Goal: Task Accomplishment & Management: Use online tool/utility

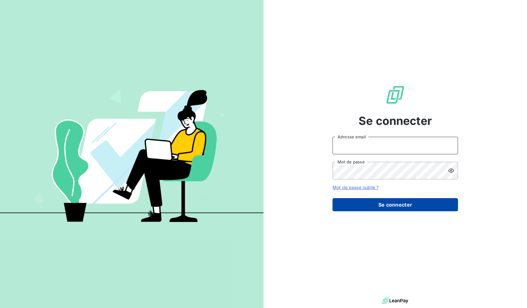
type input "[EMAIL_ADDRESS][DOMAIN_NAME]"
click at [380, 207] on button "Se connecter" at bounding box center [394, 204] width 125 height 13
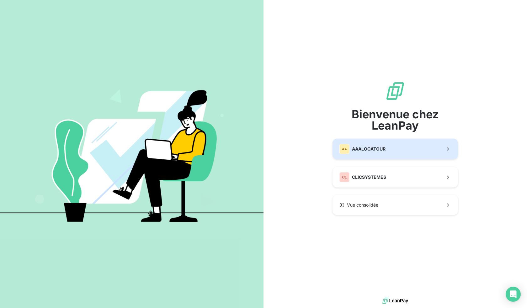
click at [377, 147] on span "AAALOCATOUR" at bounding box center [369, 149] width 34 height 6
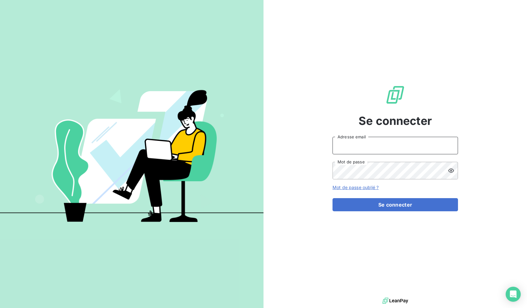
type input "[EMAIL_ADDRESS][DOMAIN_NAME]"
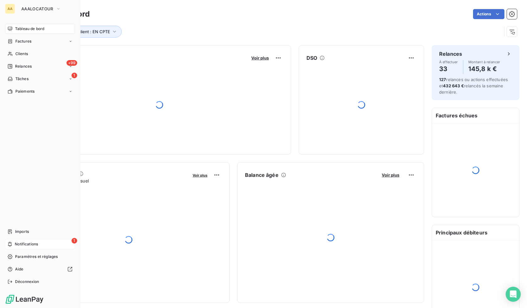
click at [55, 244] on div "1 Notifications" at bounding box center [40, 244] width 70 height 10
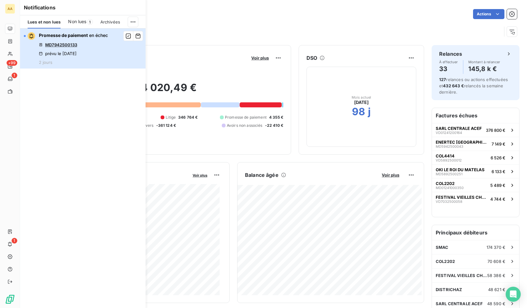
click at [93, 46] on div "Promesse de paiement en échec MD7942500133 prévu le [DATE] 2 jours" at bounding box center [73, 48] width 69 height 33
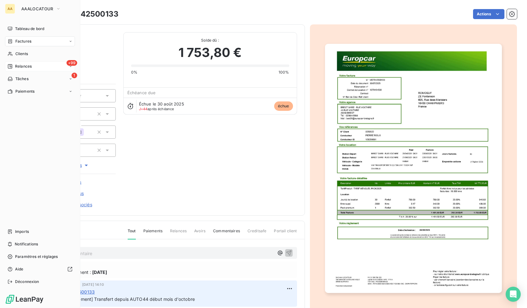
click at [25, 62] on div "+99 Relances" at bounding box center [40, 66] width 70 height 10
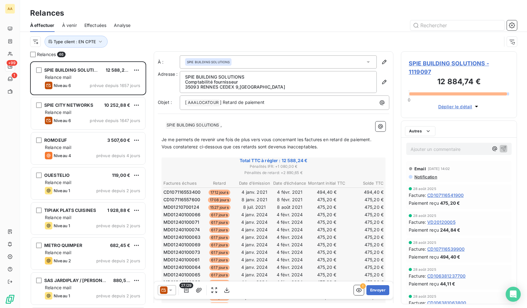
scroll to position [5, 5]
click at [38, 43] on html "AA +99 1 Relances À effectuer À venir Effectuées Analyse Type client : EN CPTE …" at bounding box center [263, 154] width 527 height 308
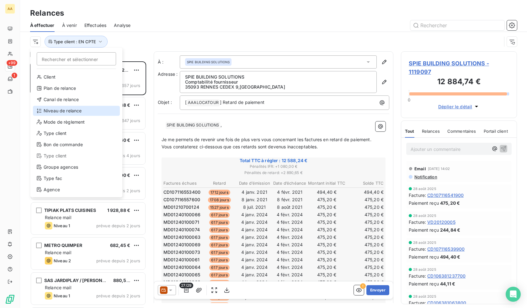
click at [63, 112] on div "Niveau de relance" at bounding box center [76, 111] width 87 height 10
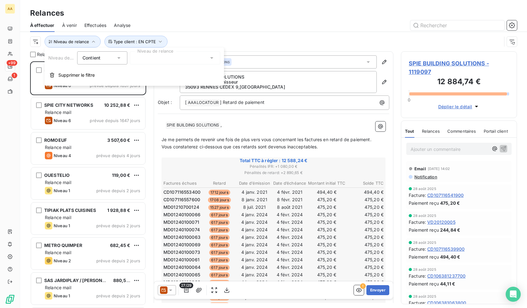
click at [151, 57] on div at bounding box center [175, 57] width 90 height 13
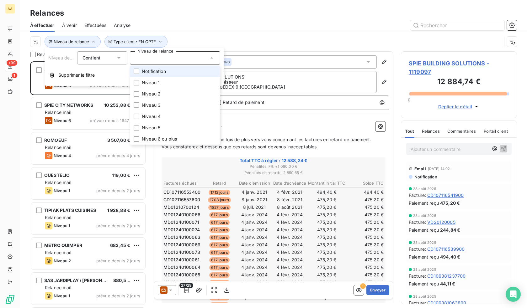
click at [154, 72] on span "Notification" at bounding box center [154, 71] width 24 height 6
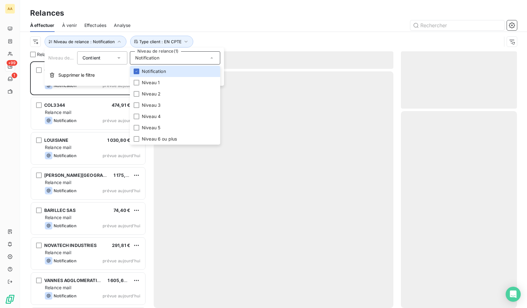
scroll to position [242, 111]
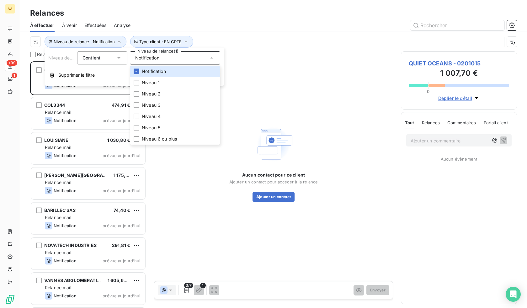
click at [254, 34] on div "Niveau de relance : Notification Type client : EN CPTE" at bounding box center [273, 41] width 486 height 19
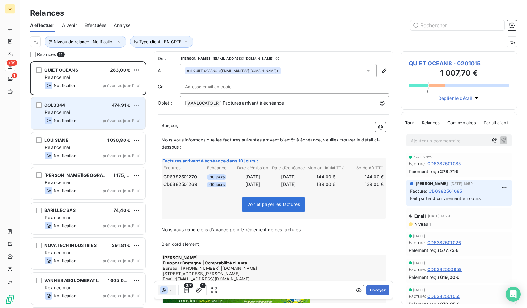
click at [62, 106] on span "COL3344" at bounding box center [54, 104] width 21 height 5
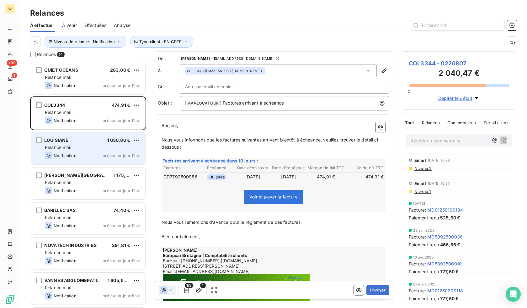
click at [71, 149] on span "Relance mail" at bounding box center [58, 147] width 26 height 5
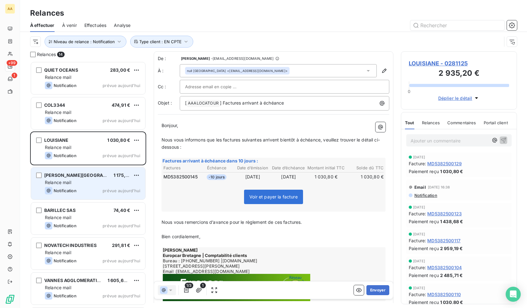
click at [99, 179] on div "[PERSON_NAME] CENTRE OUEST 1 175,98 € Relance mail Notification prévue aujourd’…" at bounding box center [88, 184] width 114 height 32
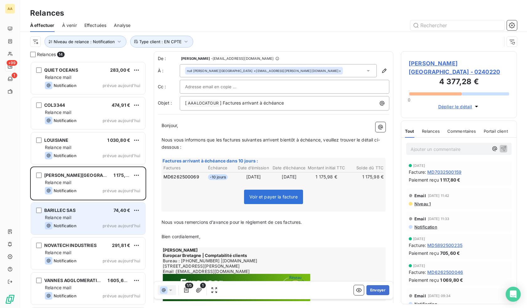
click at [93, 218] on div "Relance mail" at bounding box center [92, 218] width 95 height 6
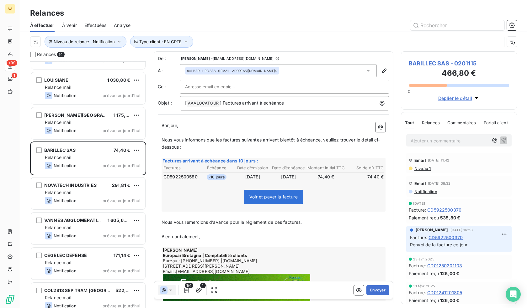
scroll to position [63, 0]
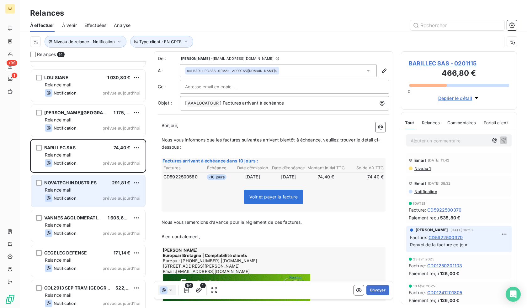
click at [74, 189] on div "Relance mail" at bounding box center [92, 190] width 95 height 6
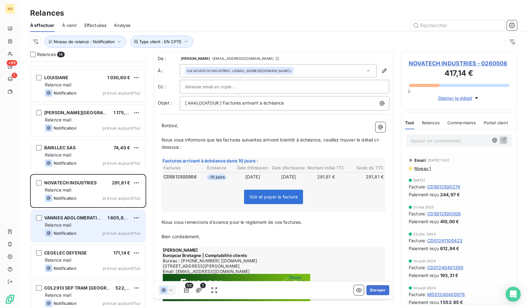
click at [72, 225] on div "Relance mail" at bounding box center [92, 225] width 95 height 6
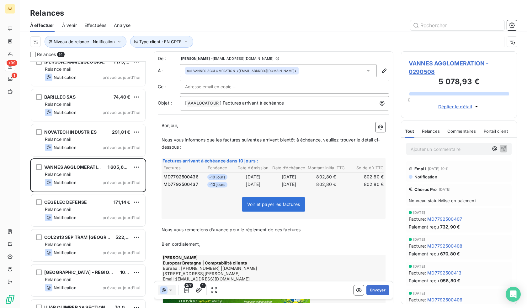
scroll to position [126, 0]
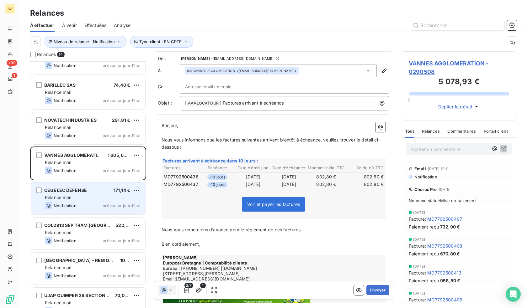
click at [78, 201] on div "CEGELEC DEFENSE 171,14 € Relance mail Notification prévue aujourd’hui" at bounding box center [88, 199] width 114 height 32
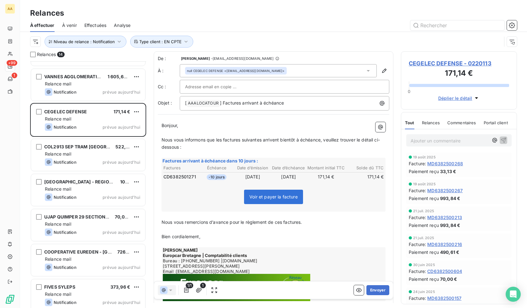
scroll to position [220, 0]
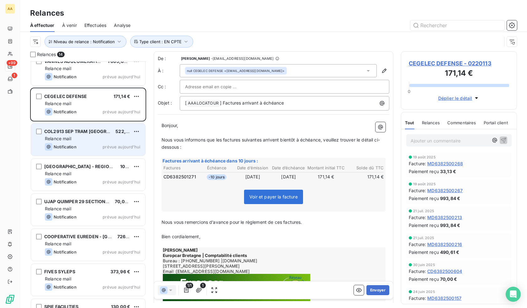
click at [81, 149] on div "Notification prévue aujourd’hui" at bounding box center [92, 147] width 95 height 8
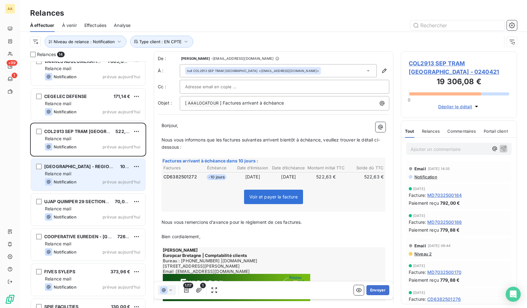
click at [84, 173] on div "Relance mail" at bounding box center [92, 174] width 95 height 6
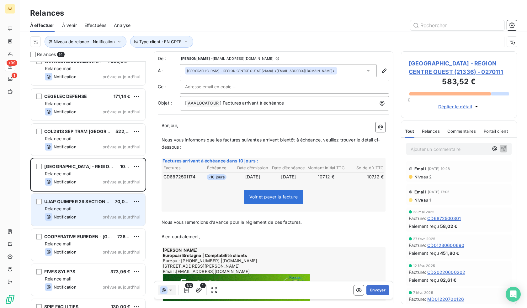
click at [103, 214] on div "Notification prévue aujourd’hui" at bounding box center [92, 217] width 95 height 8
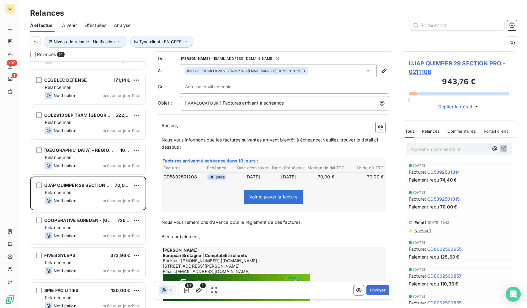
scroll to position [245, 0]
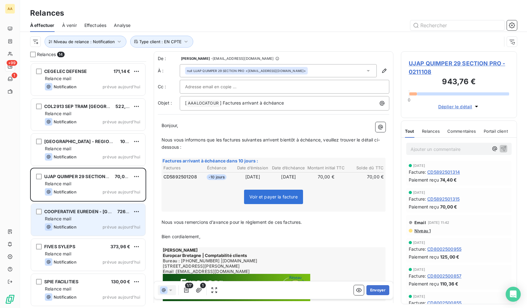
click at [84, 218] on div "Relance mail" at bounding box center [92, 219] width 95 height 6
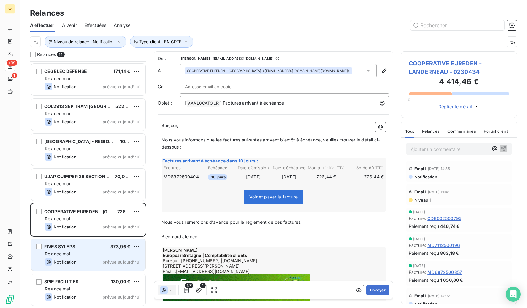
click at [81, 253] on div "Relance mail" at bounding box center [92, 254] width 95 height 6
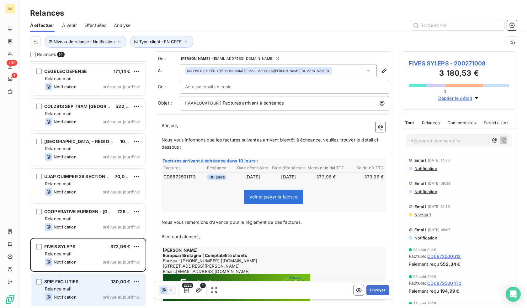
click at [47, 286] on div "SPIE FACILITIES 130,00 € Relance mail Notification prévue aujourd’hui" at bounding box center [88, 290] width 114 height 32
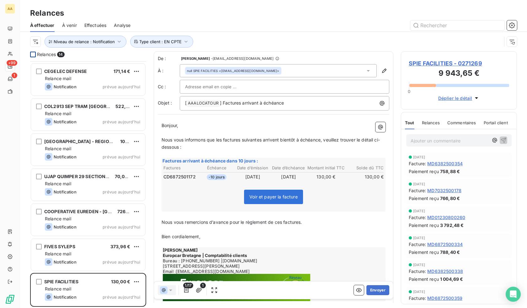
click at [32, 53] on div at bounding box center [33, 55] width 6 height 6
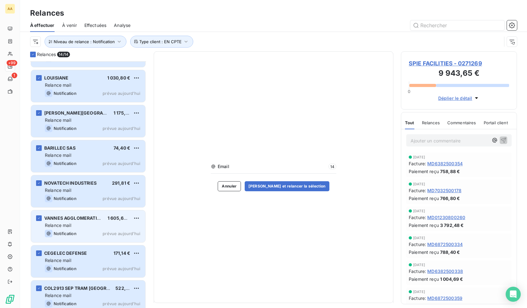
scroll to position [63, 0]
click at [40, 219] on icon "grid" at bounding box center [39, 218] width 4 height 4
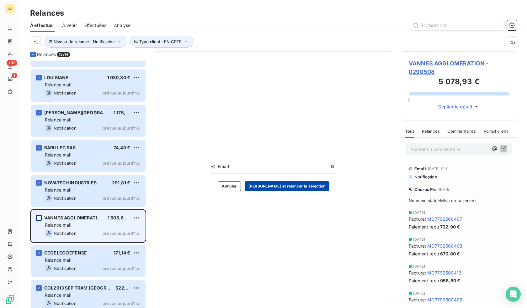
click at [298, 186] on button "[PERSON_NAME] et relancer la sélection" at bounding box center [286, 186] width 85 height 10
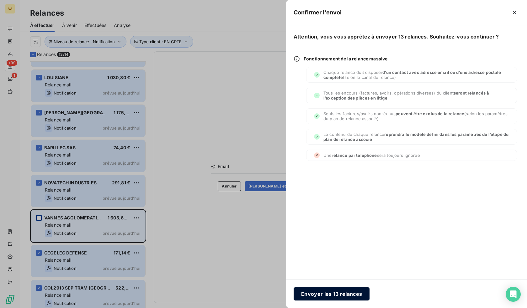
click at [338, 294] on button "Envoyer les 13 relances" at bounding box center [331, 294] width 76 height 13
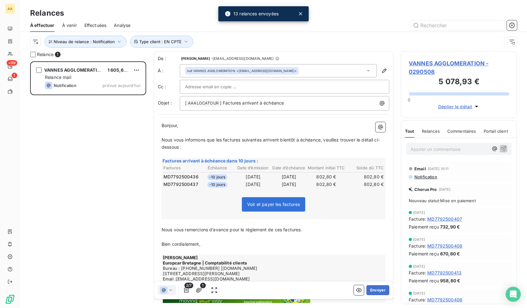
click at [464, 66] on span "VANNES AGGLOMERATION - 0290508" at bounding box center [458, 67] width 100 height 17
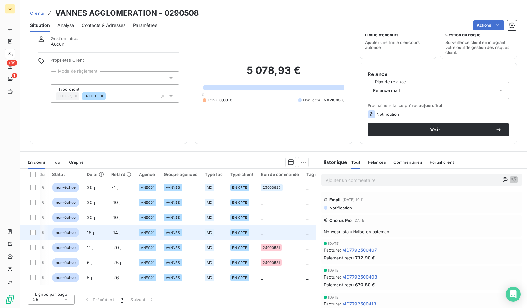
scroll to position [0, 196]
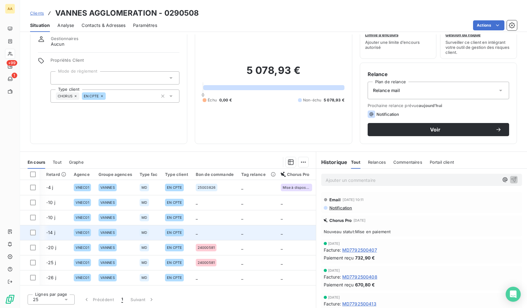
drag, startPoint x: 145, startPoint y: 234, endPoint x: 193, endPoint y: 237, distance: 48.0
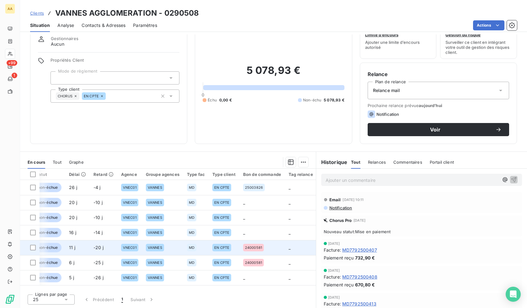
scroll to position [0, 0]
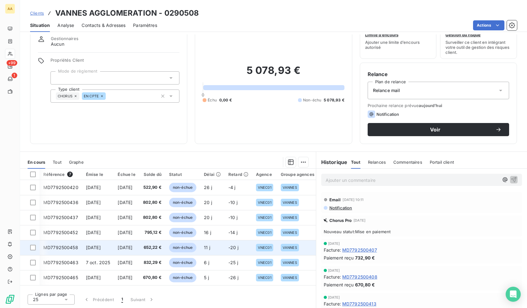
drag, startPoint x: 192, startPoint y: 249, endPoint x: 120, endPoint y: 249, distance: 72.1
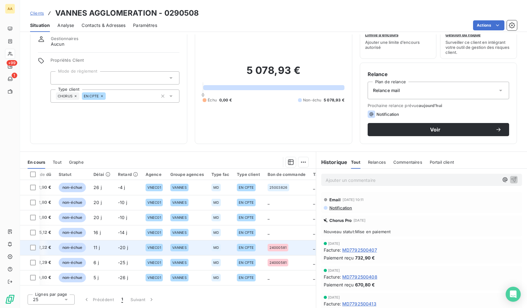
scroll to position [0, 196]
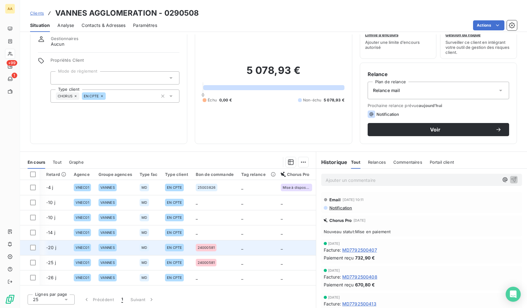
drag, startPoint x: 162, startPoint y: 236, endPoint x: 291, endPoint y: 240, distance: 129.2
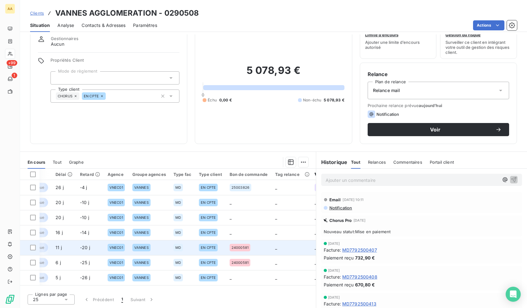
drag, startPoint x: 252, startPoint y: 240, endPoint x: 166, endPoint y: 244, distance: 86.6
